Goal: Task Accomplishment & Management: Complete application form

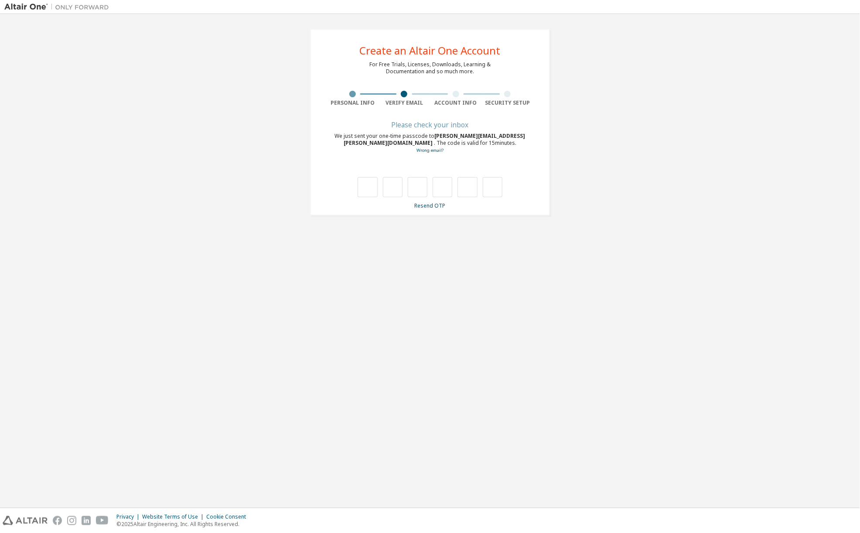
type input "*"
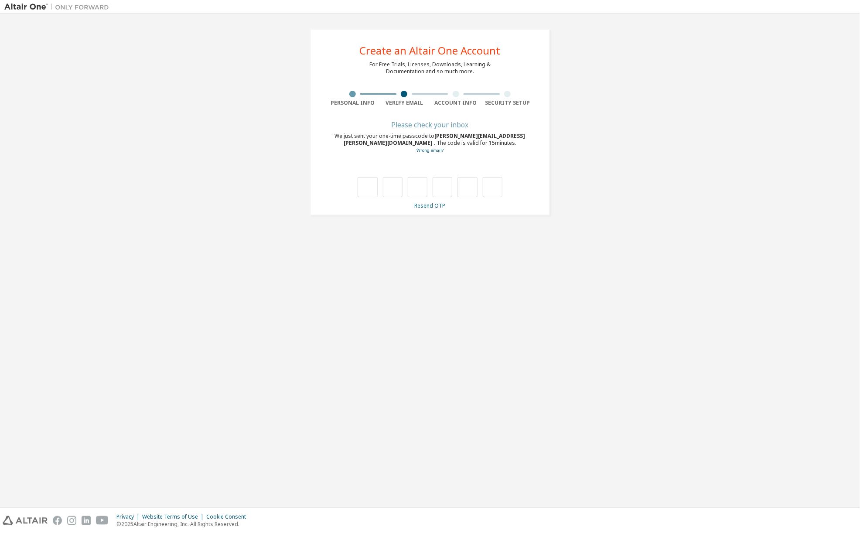
type input "*"
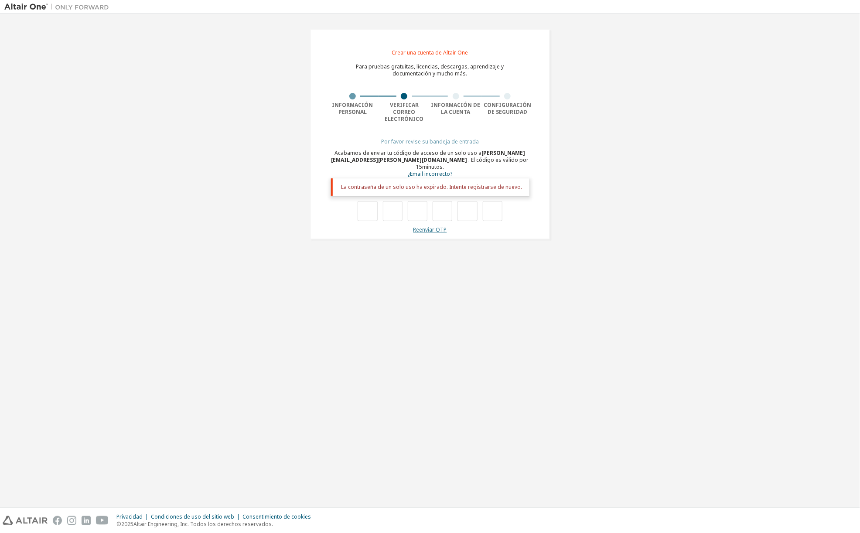
click at [428, 226] on font "Reenviar OTP" at bounding box center [430, 229] width 34 height 7
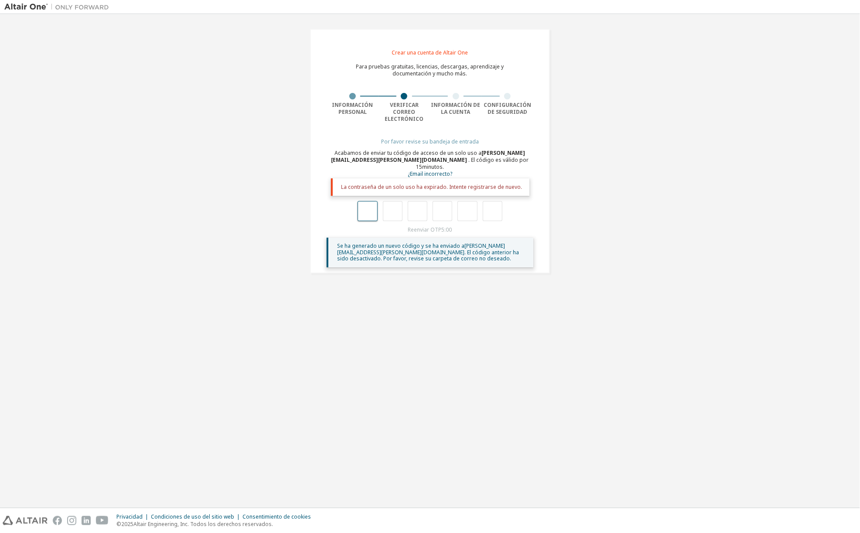
click at [371, 201] on input "text" at bounding box center [368, 211] width 20 height 20
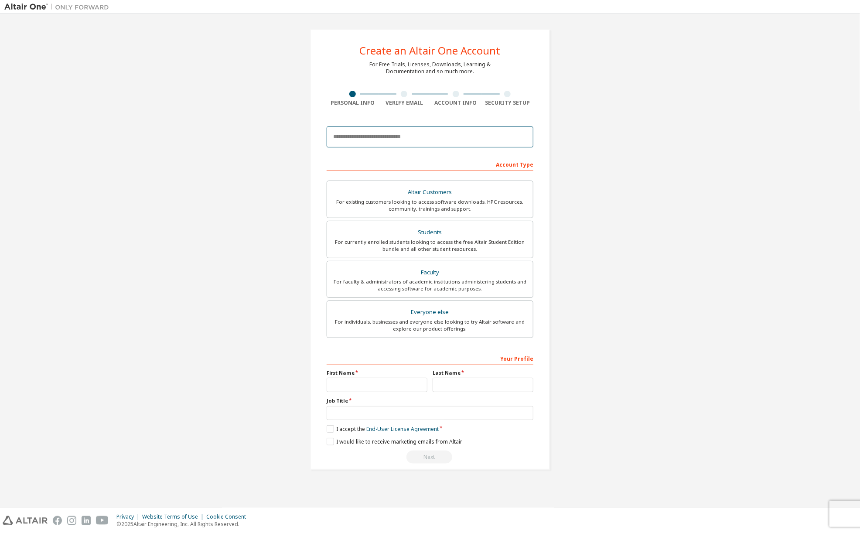
click at [402, 137] on input "email" at bounding box center [430, 136] width 207 height 21
type input "**********"
click at [434, 239] on div "For currently enrolled students looking to access the free Altair Student Editi…" at bounding box center [429, 246] width 195 height 14
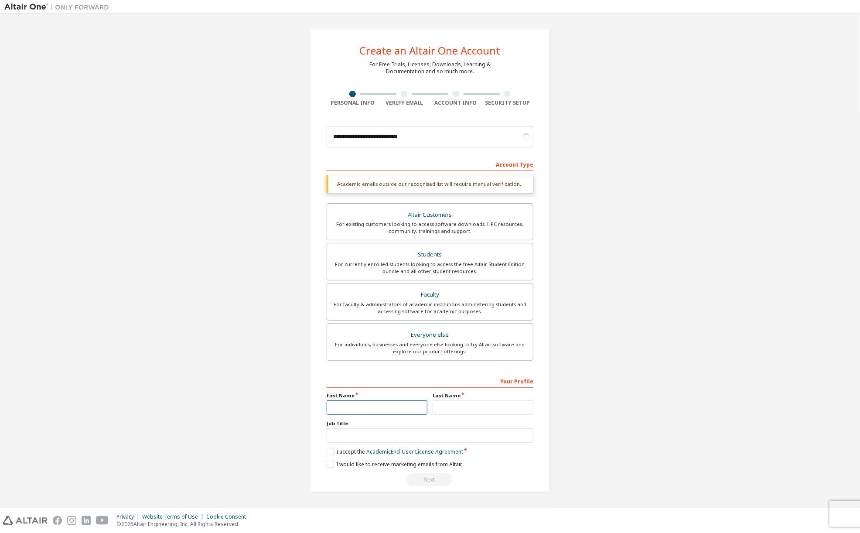
click at [396, 400] on input "text" at bounding box center [377, 407] width 101 height 14
type input "******"
click at [330, 448] on label "I accept the Academic End-User License Agreement" at bounding box center [395, 451] width 136 height 7
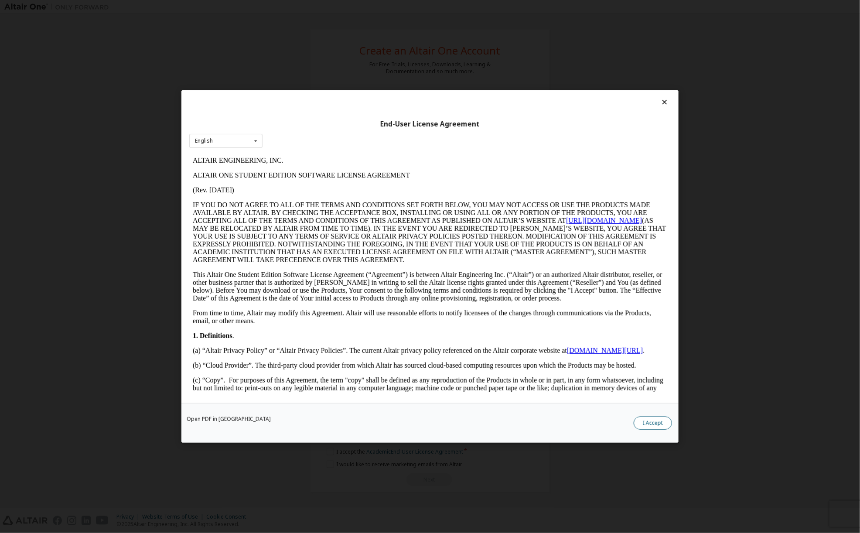
click at [654, 421] on button "I Accept" at bounding box center [653, 422] width 38 height 13
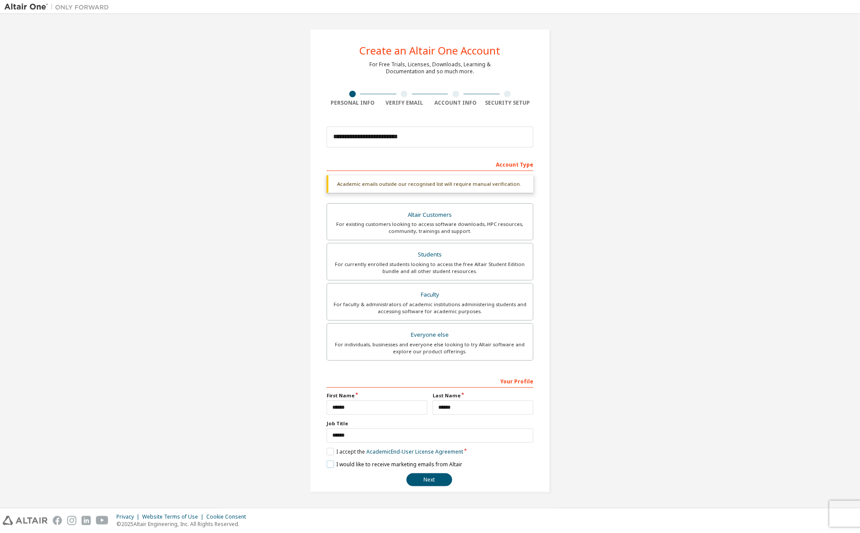
click at [329, 460] on label "I would like to receive marketing emails from Altair" at bounding box center [395, 463] width 136 height 7
click at [427, 475] on button "Next" at bounding box center [429, 479] width 46 height 13
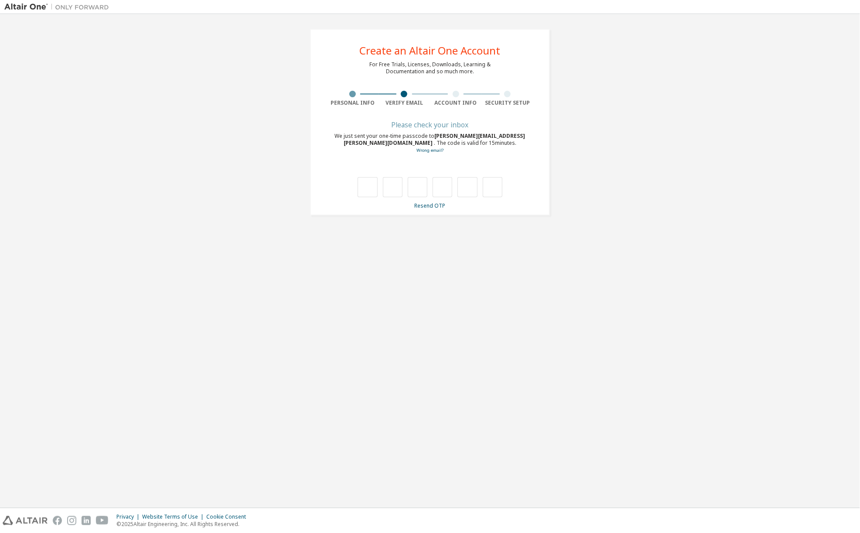
type input "*"
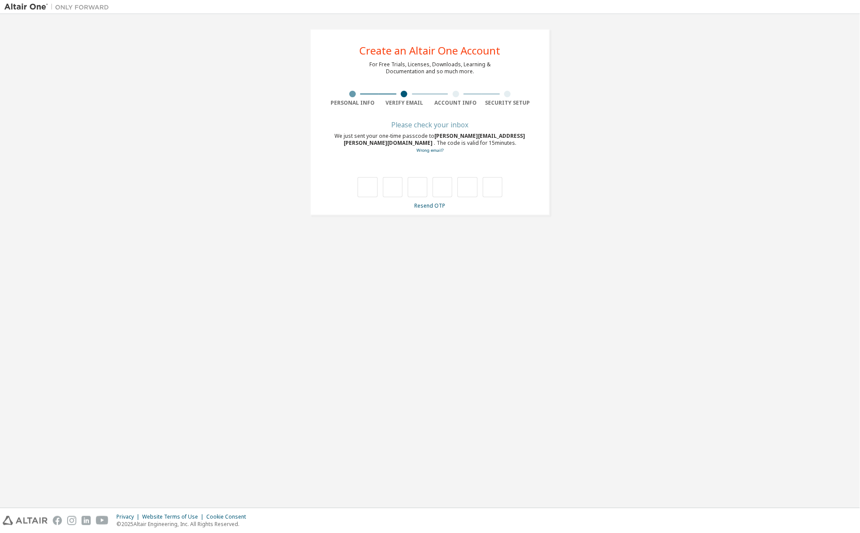
type input "*"
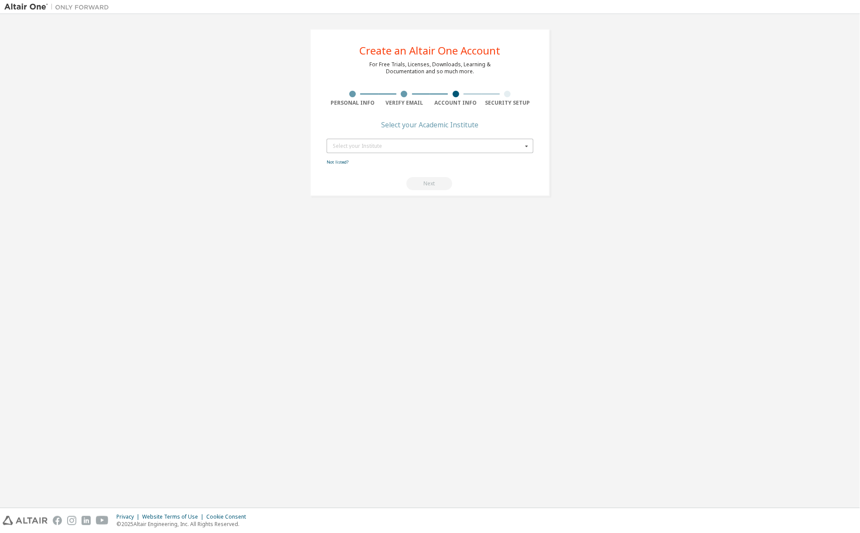
click at [377, 143] on div "Select your Institute" at bounding box center [428, 145] width 190 height 5
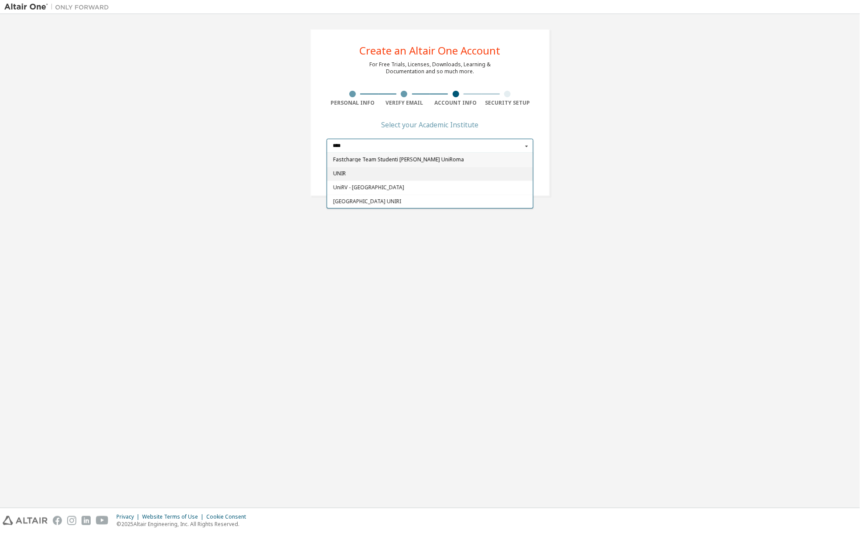
type input "****"
click at [414, 171] on span "UNIR" at bounding box center [430, 173] width 194 height 5
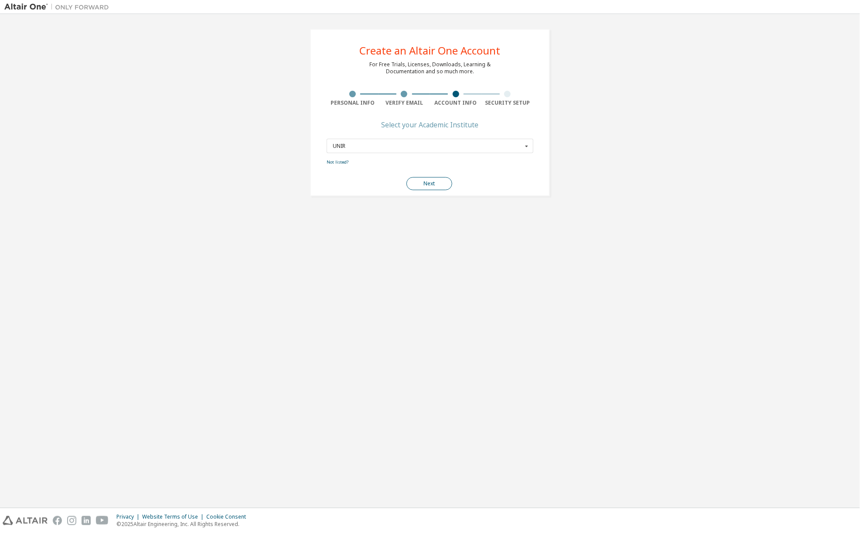
click at [432, 182] on button "Next" at bounding box center [429, 183] width 46 height 13
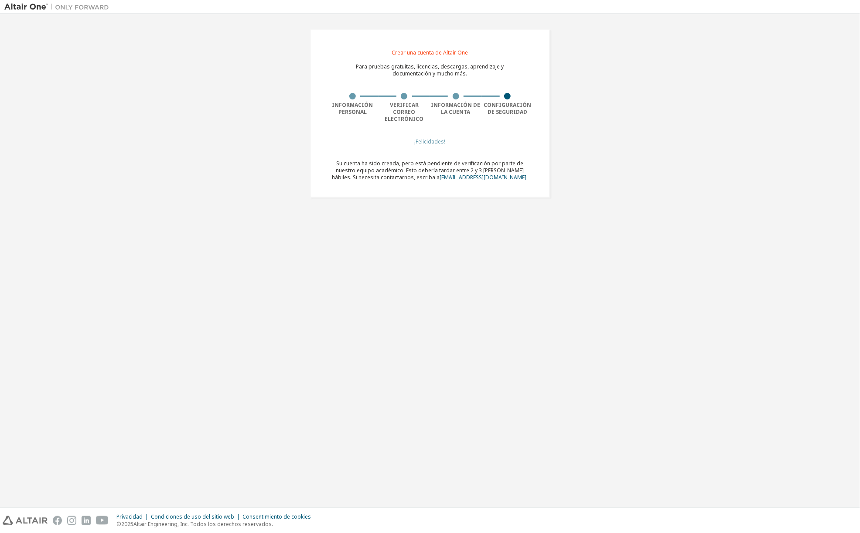
click at [442, 345] on div "Crear una cuenta de Altair One Para pruebas gratuitas, licencias, descargas, ap…" at bounding box center [429, 260] width 851 height 485
